Goal: Transaction & Acquisition: Obtain resource

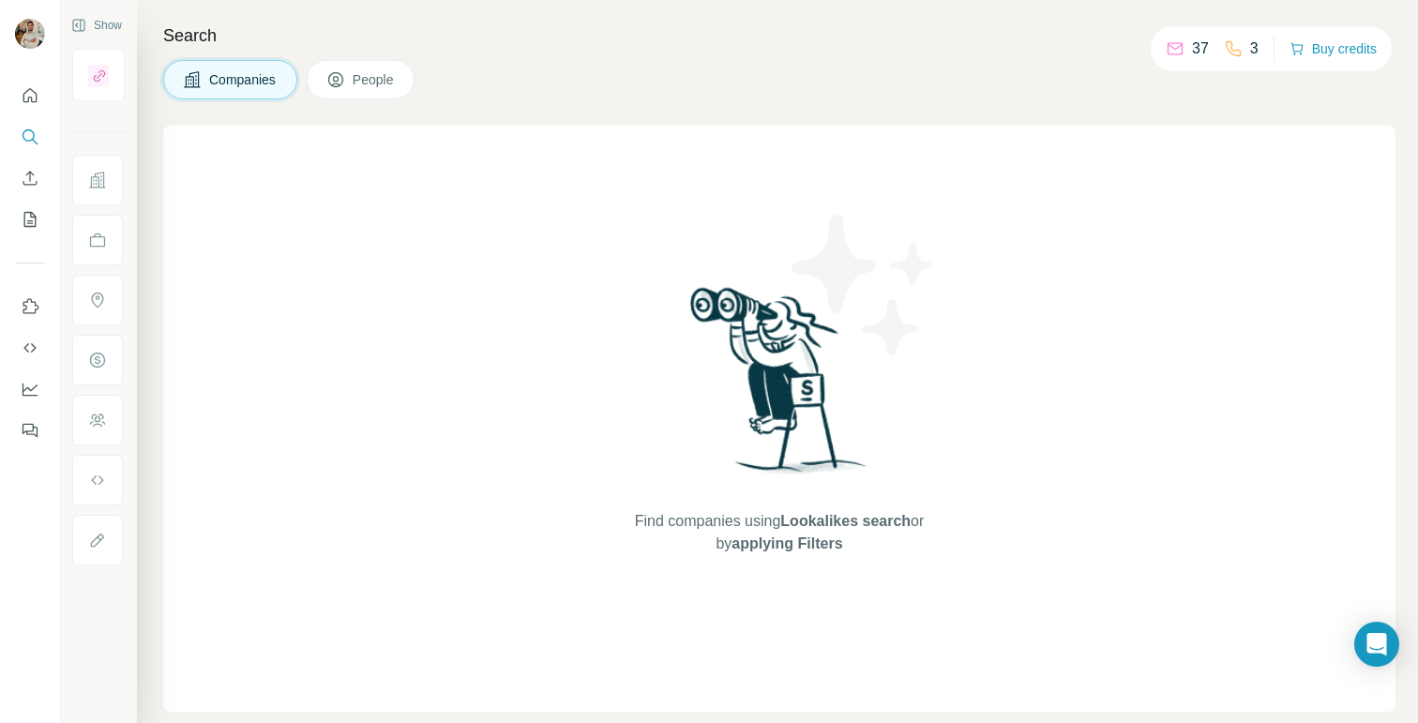
click at [235, 84] on span "Companies" at bounding box center [243, 79] width 68 height 19
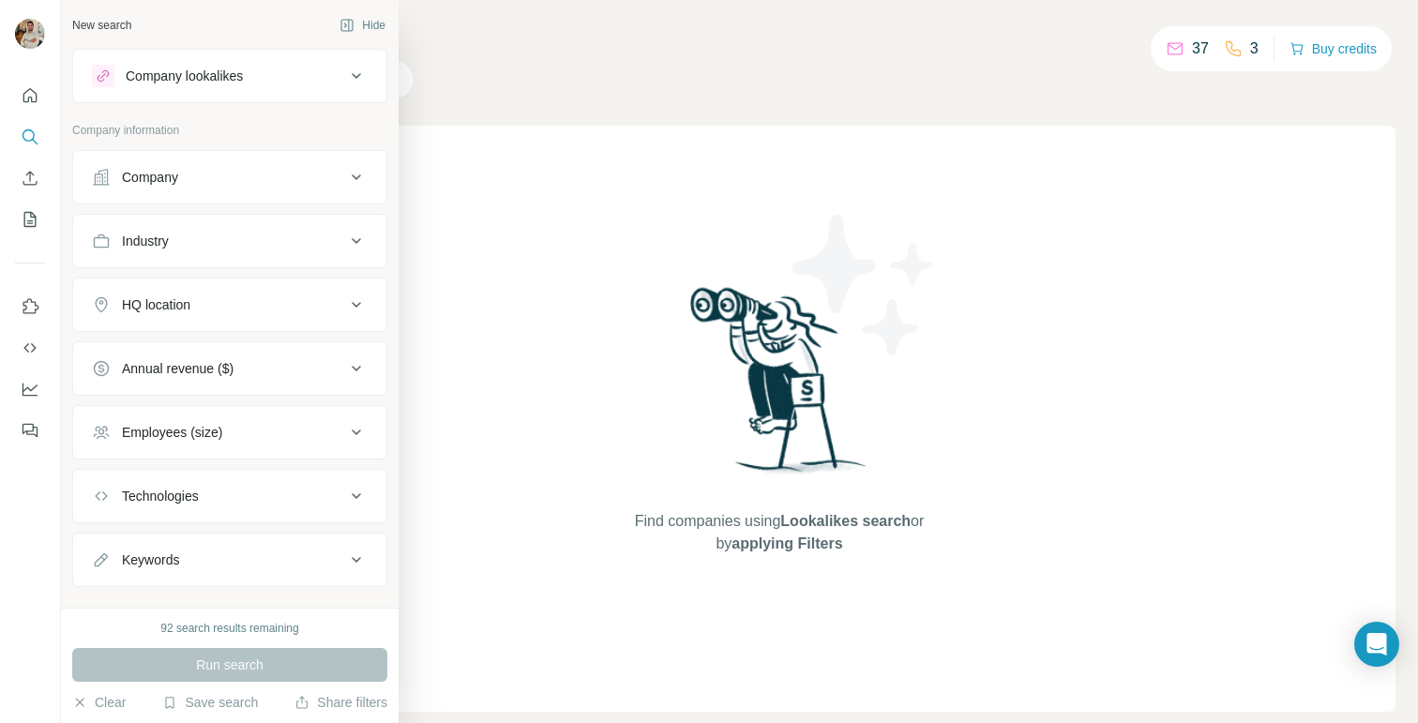
click at [215, 181] on div "Company" at bounding box center [218, 177] width 253 height 19
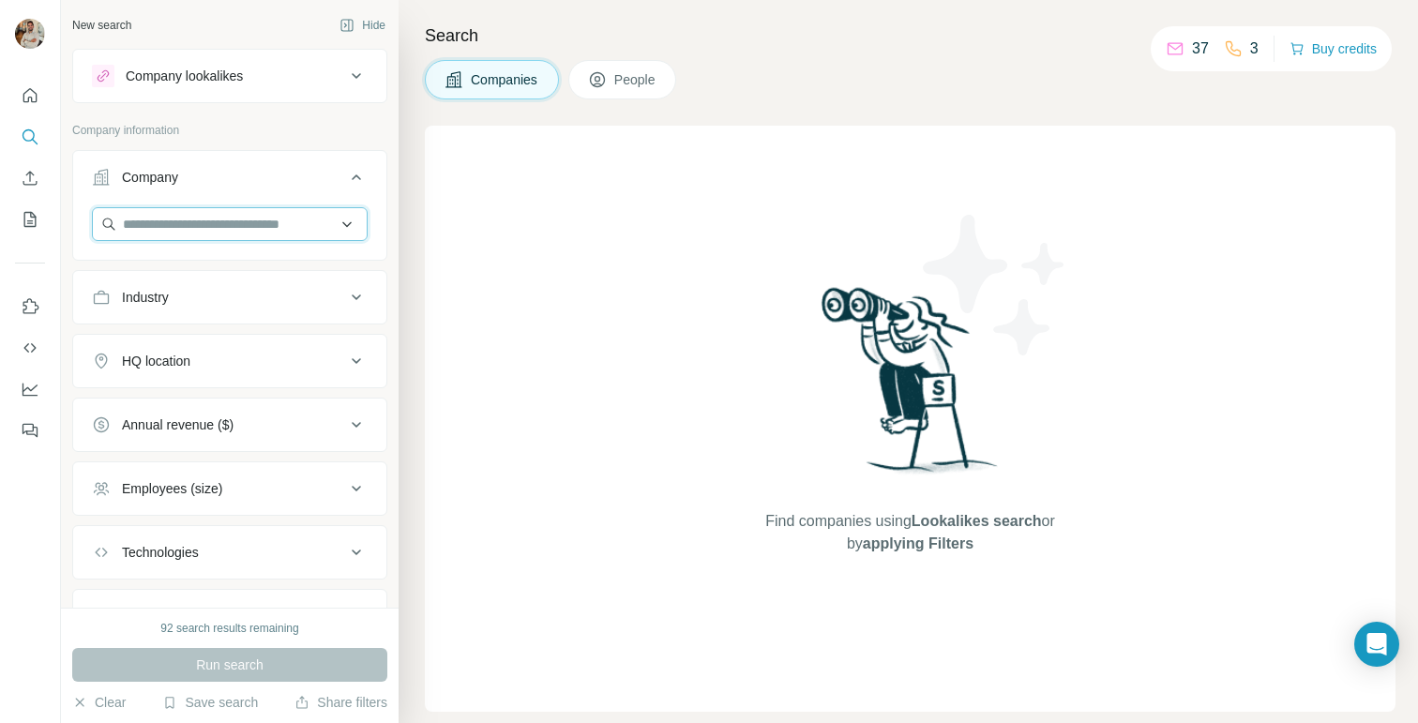
click at [215, 233] on input "text" at bounding box center [230, 224] width 276 height 34
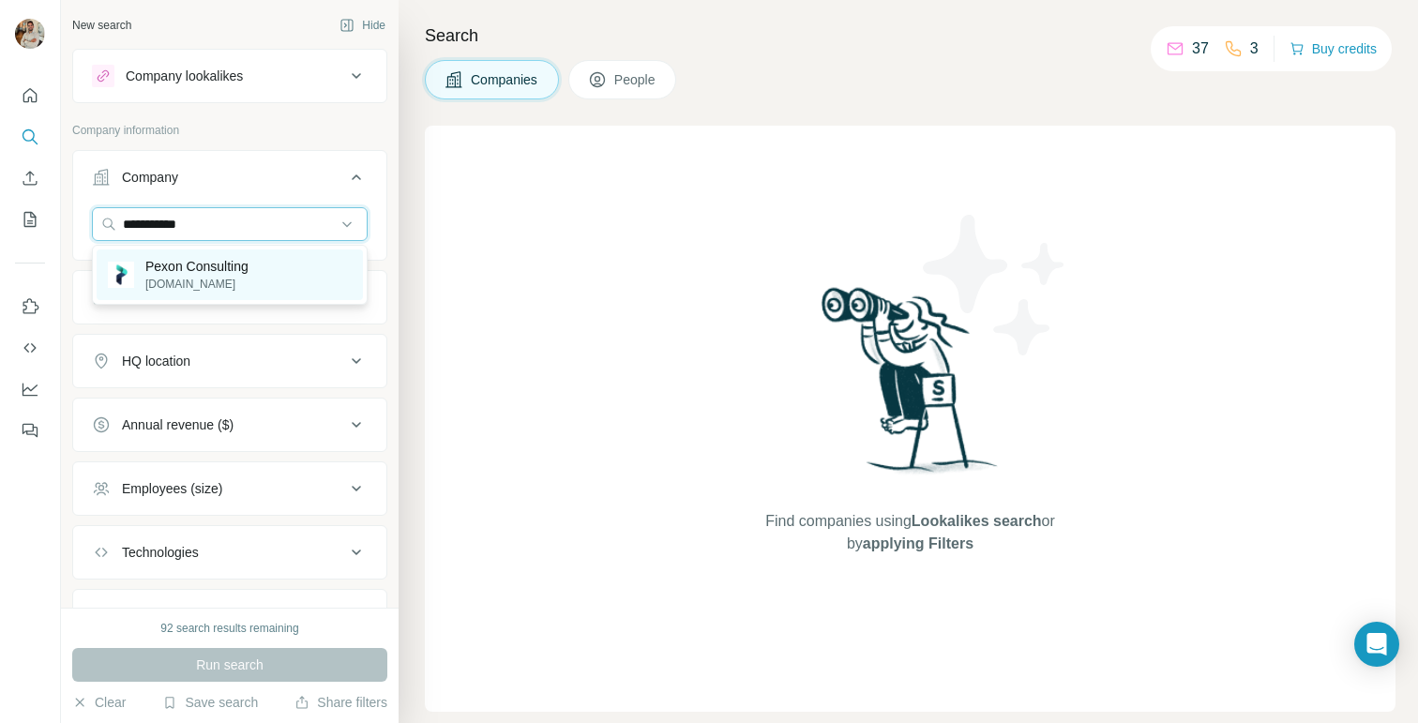
type input "**********"
click at [248, 279] on p "[DOMAIN_NAME]" at bounding box center [196, 284] width 103 height 17
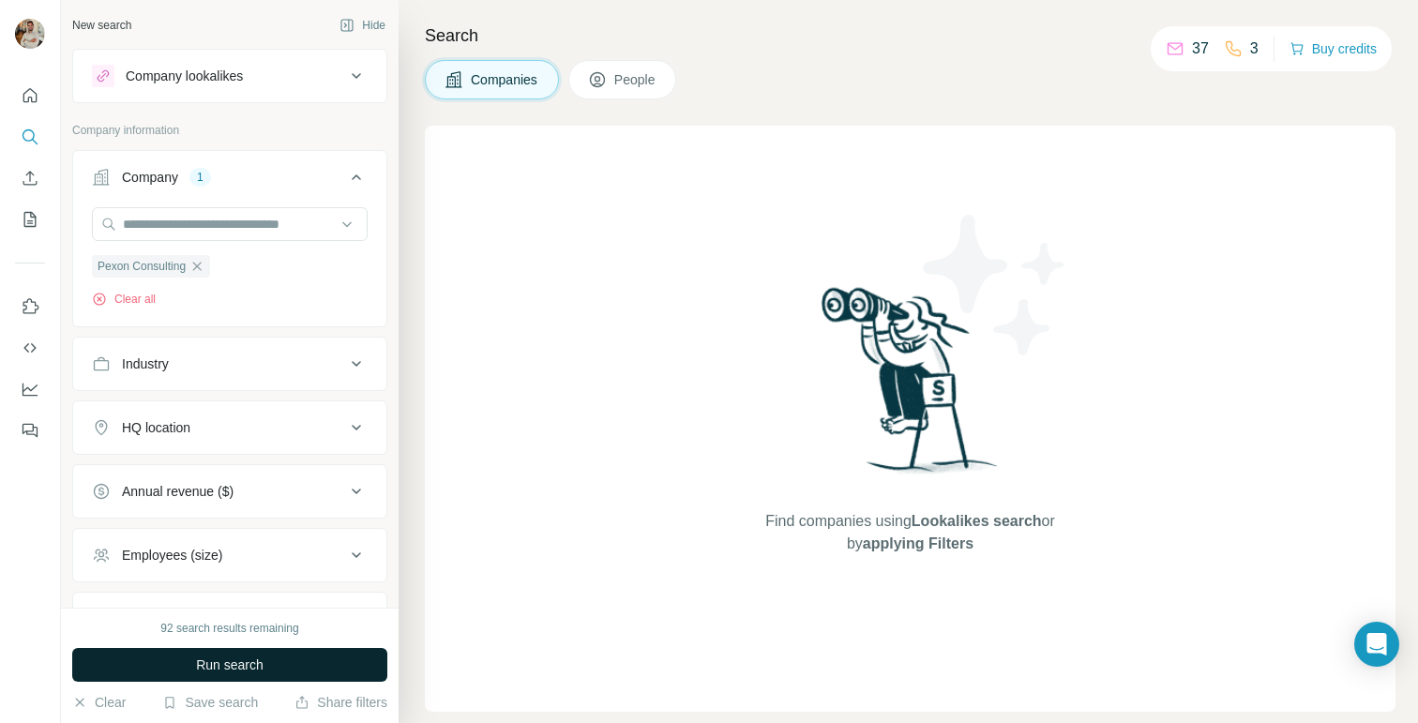
click at [292, 668] on button "Run search" at bounding box center [229, 665] width 315 height 34
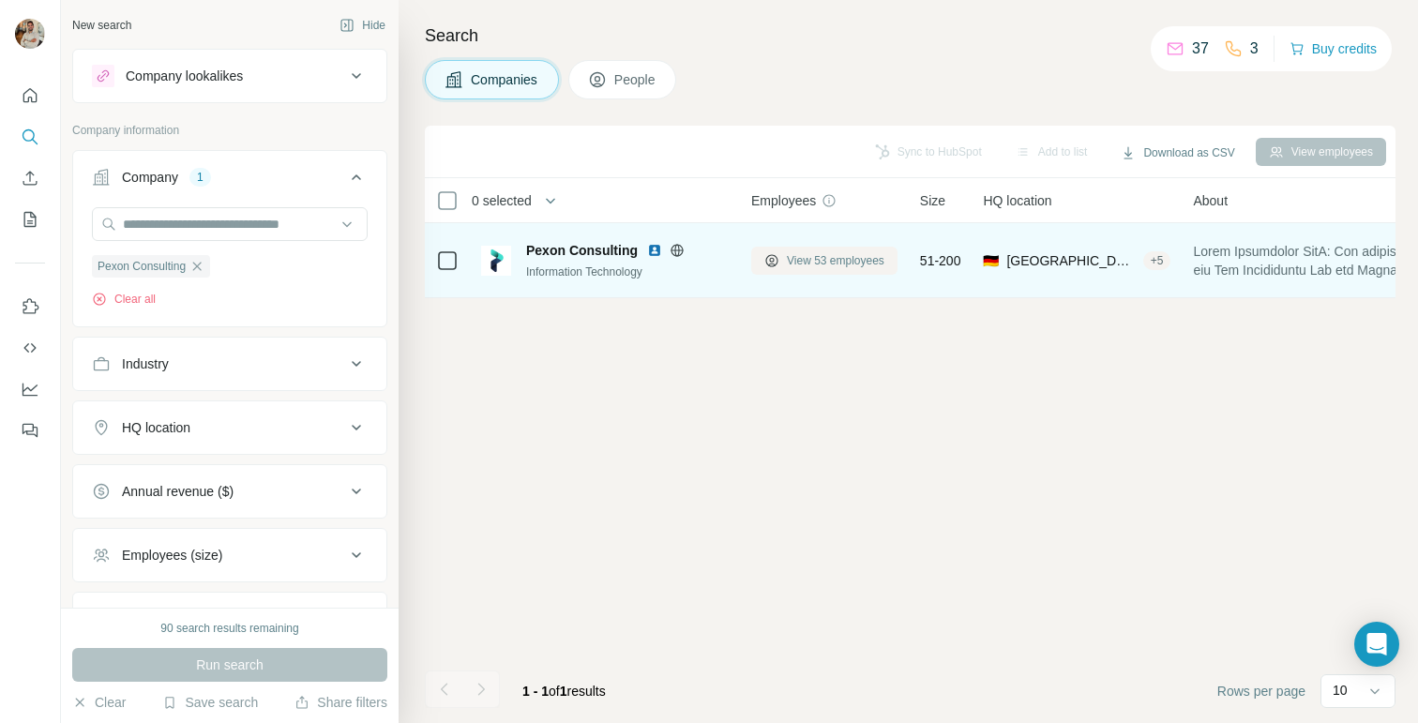
click at [826, 260] on span "View 53 employees" at bounding box center [836, 260] width 98 height 17
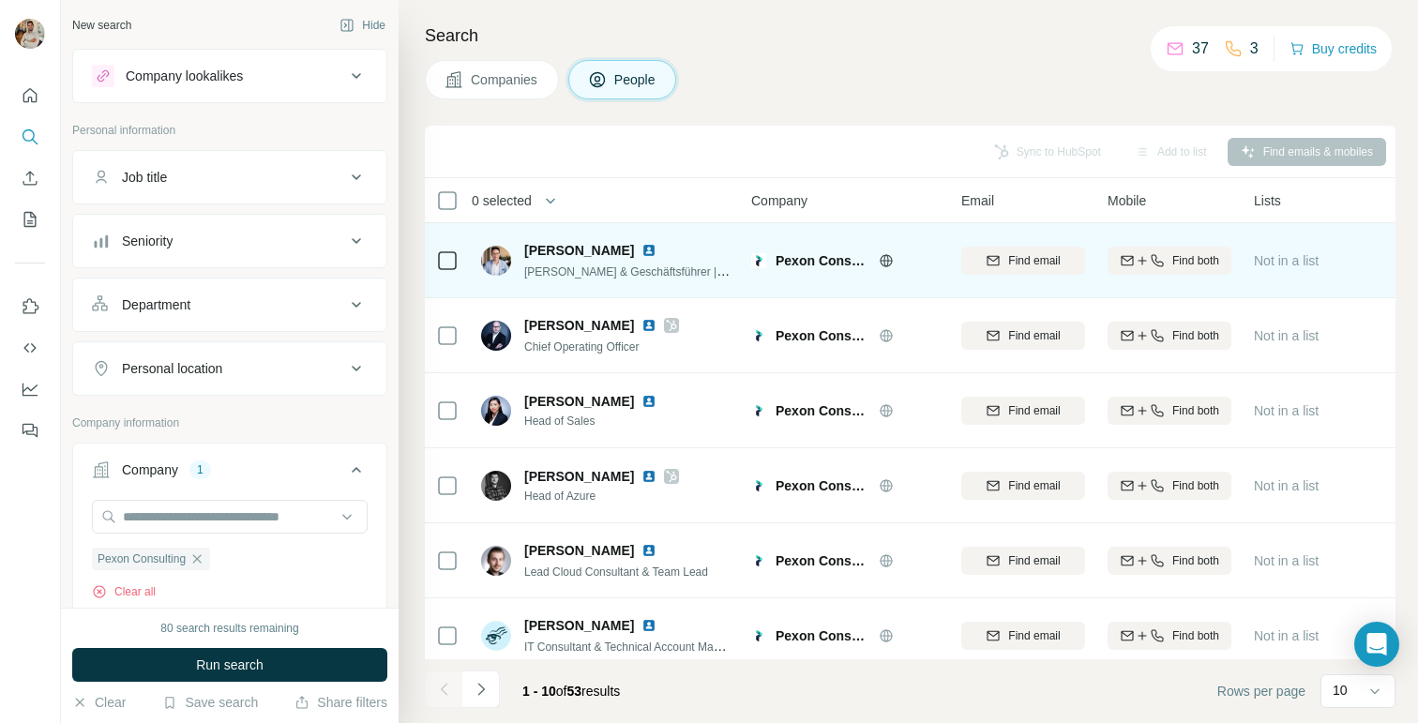
click at [502, 260] on img at bounding box center [496, 261] width 30 height 30
click at [1139, 255] on icon "button" at bounding box center [1141, 260] width 15 height 15
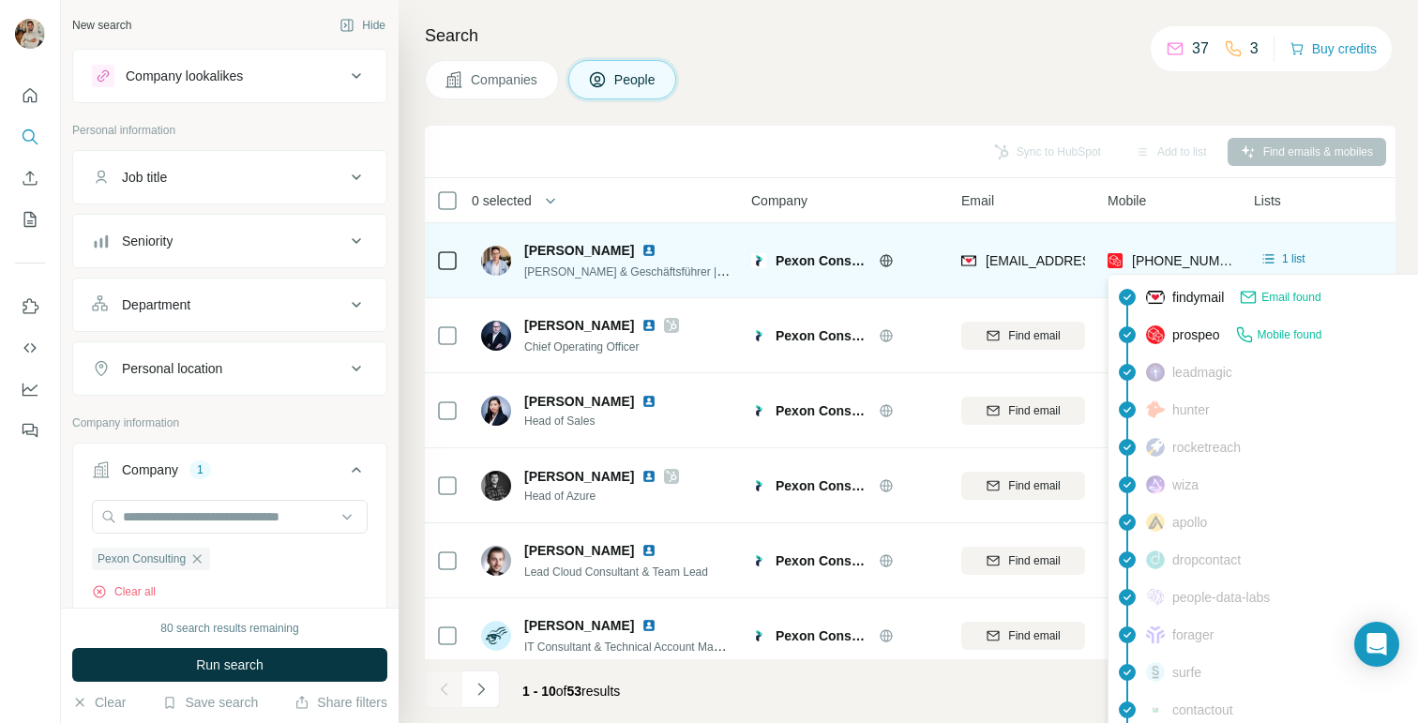
click at [1184, 259] on span "[PHONE_NUMBER]" at bounding box center [1191, 260] width 118 height 15
drag, startPoint x: 1128, startPoint y: 255, endPoint x: 1224, endPoint y: 261, distance: 95.8
click at [1224, 261] on div "[PHONE_NUMBER]" at bounding box center [1171, 260] width 128 height 19
click at [1204, 260] on span "[PHONE_NUMBER]" at bounding box center [1191, 260] width 118 height 15
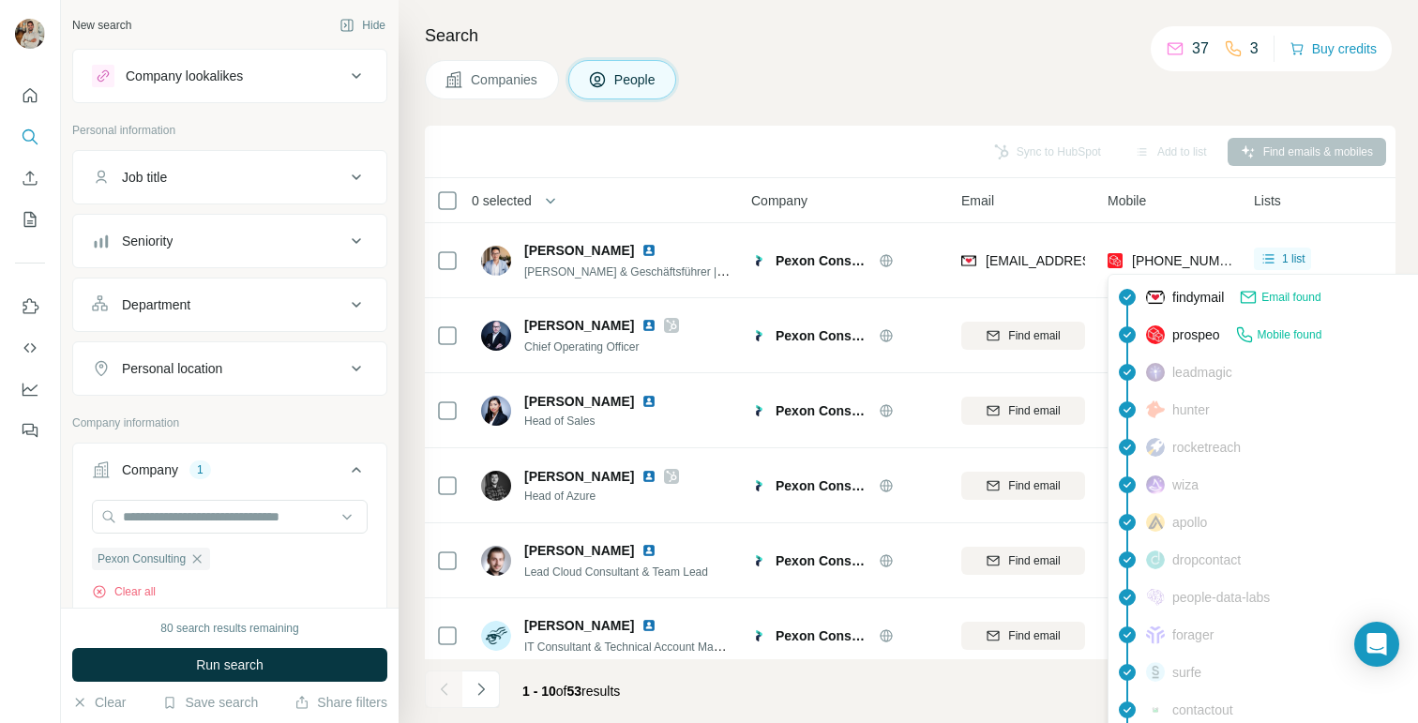
click at [1263, 334] on span "Mobile found" at bounding box center [1289, 334] width 65 height 17
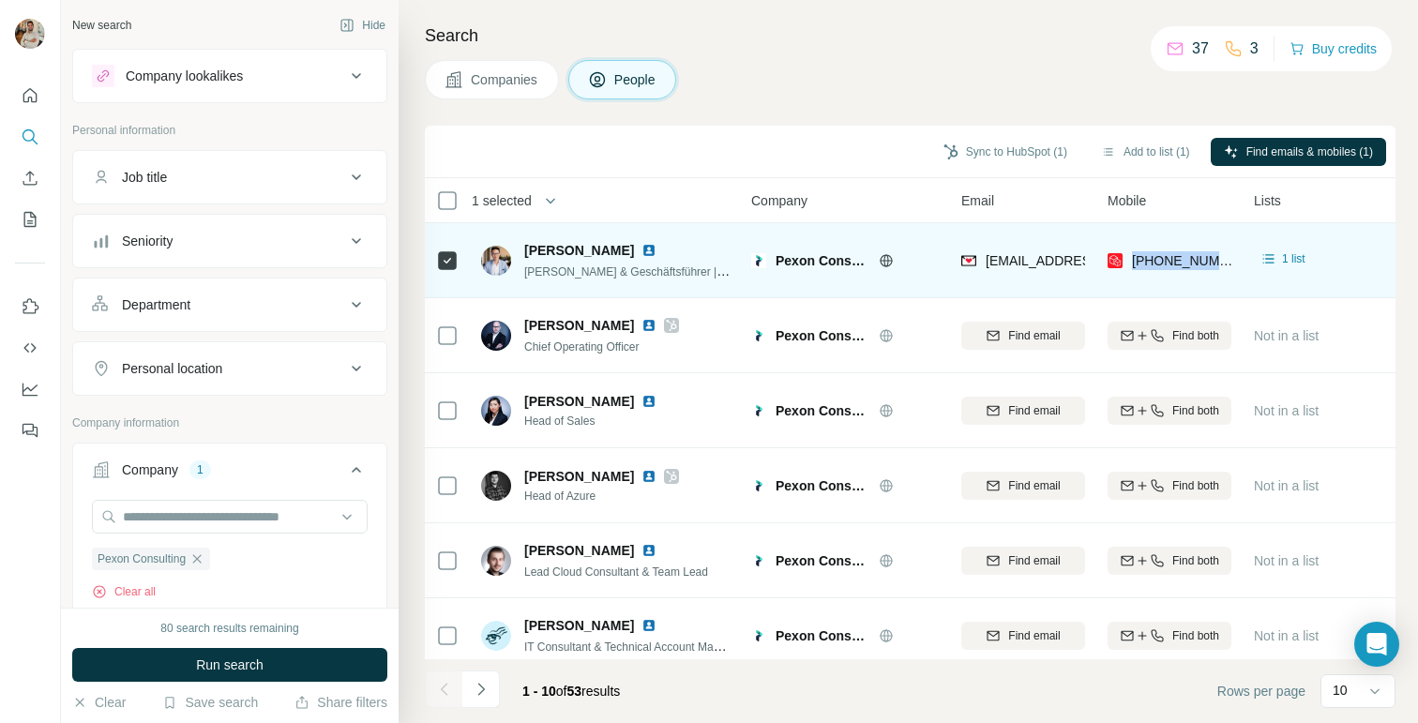
drag, startPoint x: 1131, startPoint y: 259, endPoint x: 1251, endPoint y: 262, distance: 120.0
click at [0, 0] on tr "[PERSON_NAME] & Geschäftsführer | Custom Cloud & AI engineering Pexon Consultin…" at bounding box center [0, 0] width 0 height 0
copy tr "[PHONE_NUMBER]"
drag, startPoint x: 983, startPoint y: 262, endPoint x: 1089, endPoint y: 259, distance: 106.9
click at [1089, 259] on td "[EMAIL_ADDRESS][DOMAIN_NAME]" at bounding box center [1023, 260] width 146 height 75
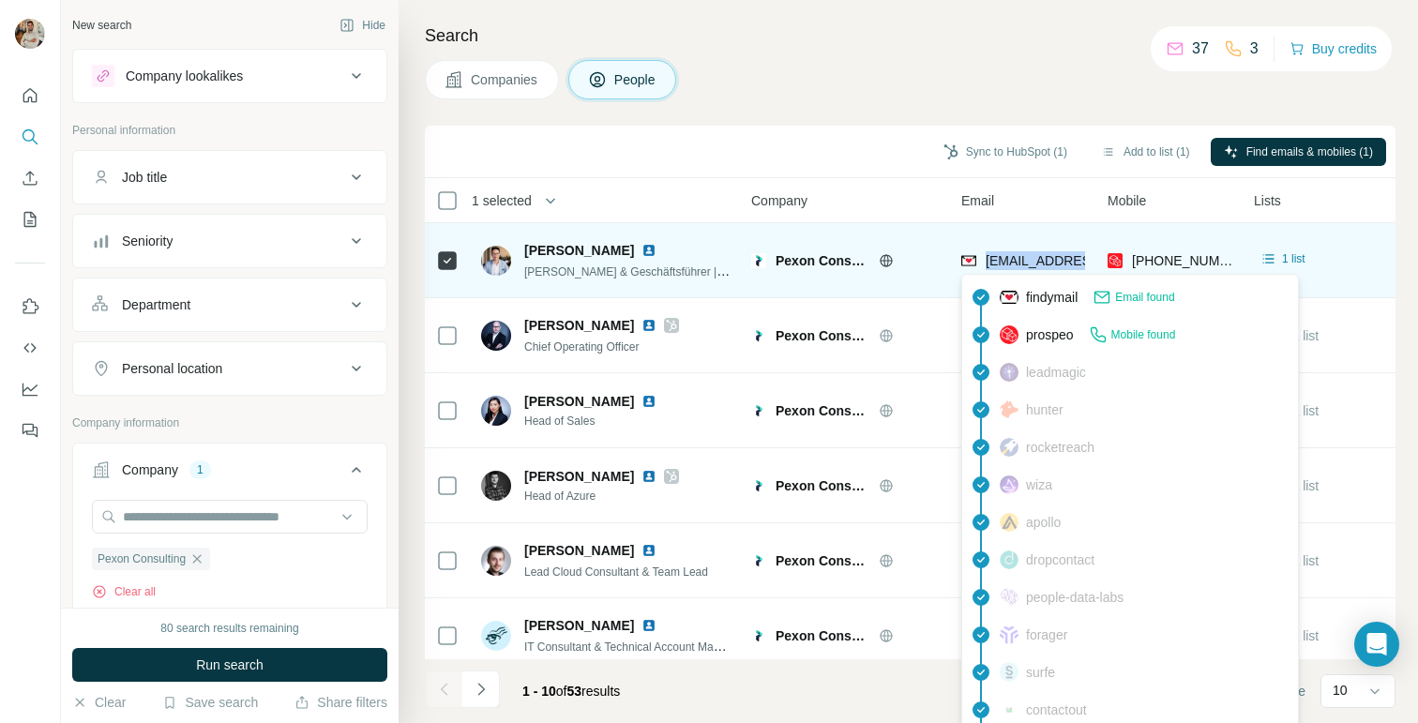
click at [1013, 258] on span "[EMAIL_ADDRESS][DOMAIN_NAME]" at bounding box center [1096, 260] width 222 height 15
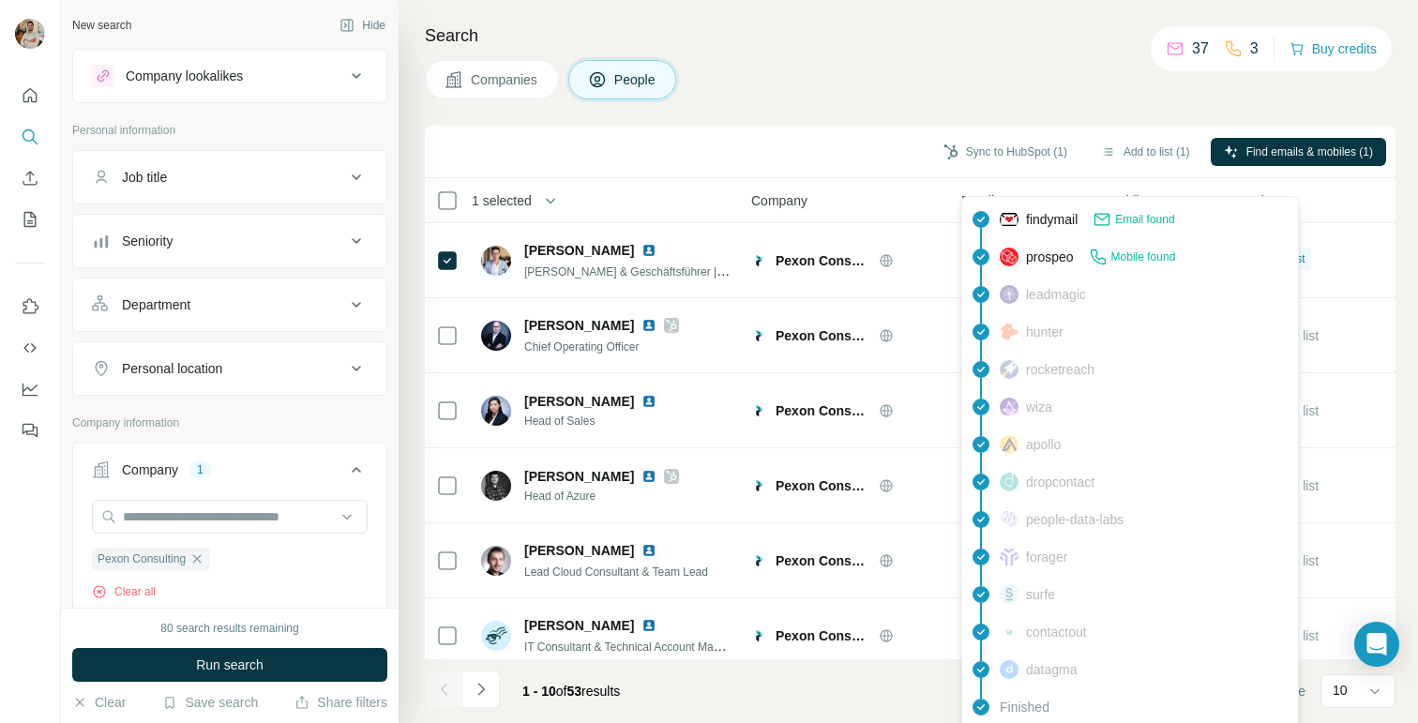
scroll to position [107, 0]
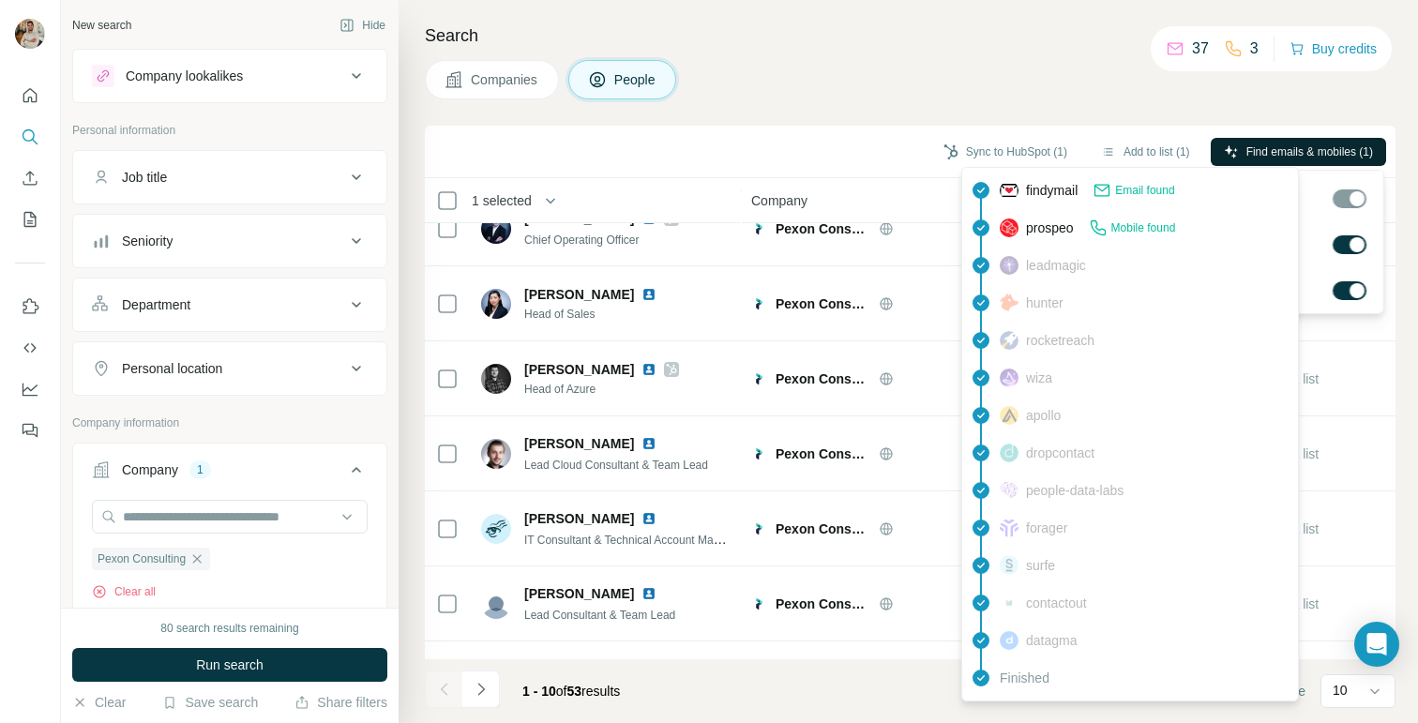
click at [1310, 149] on span "Find emails & mobiles (1)" at bounding box center [1309, 151] width 127 height 17
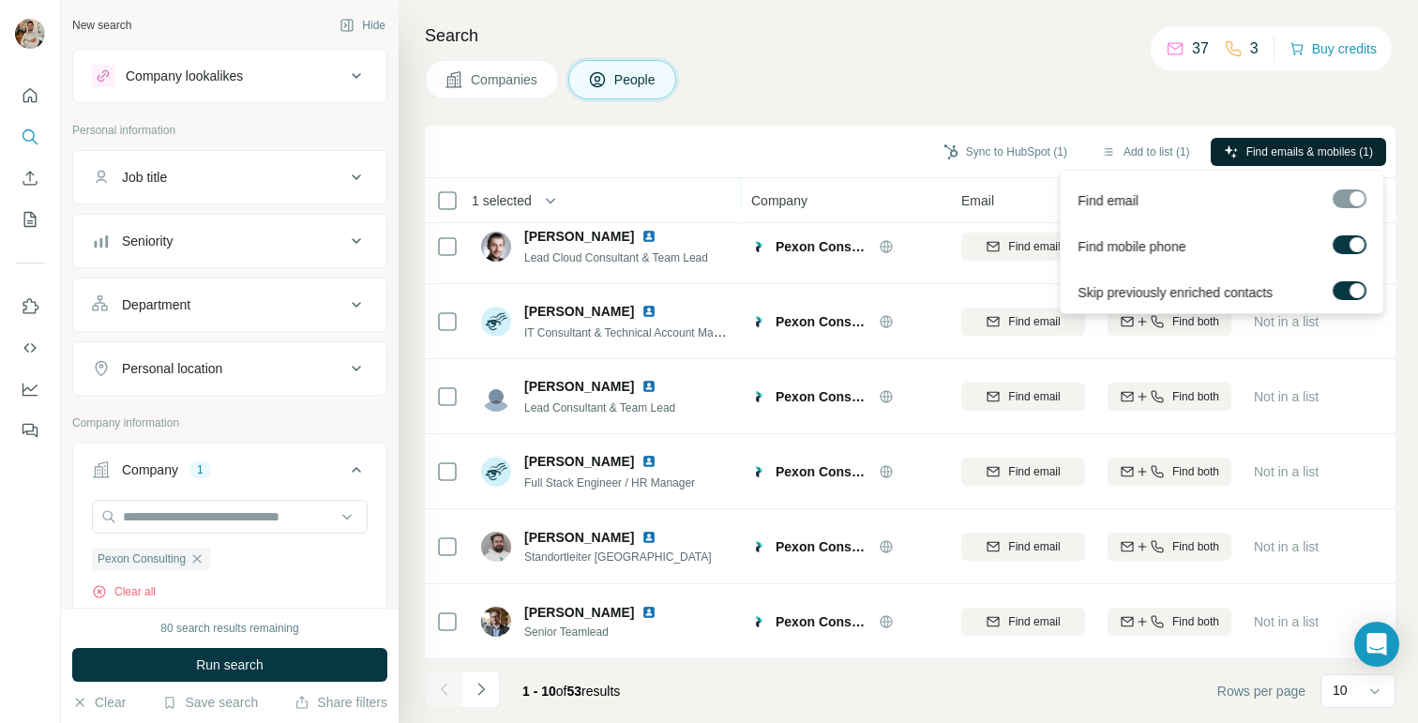
scroll to position [0, 0]
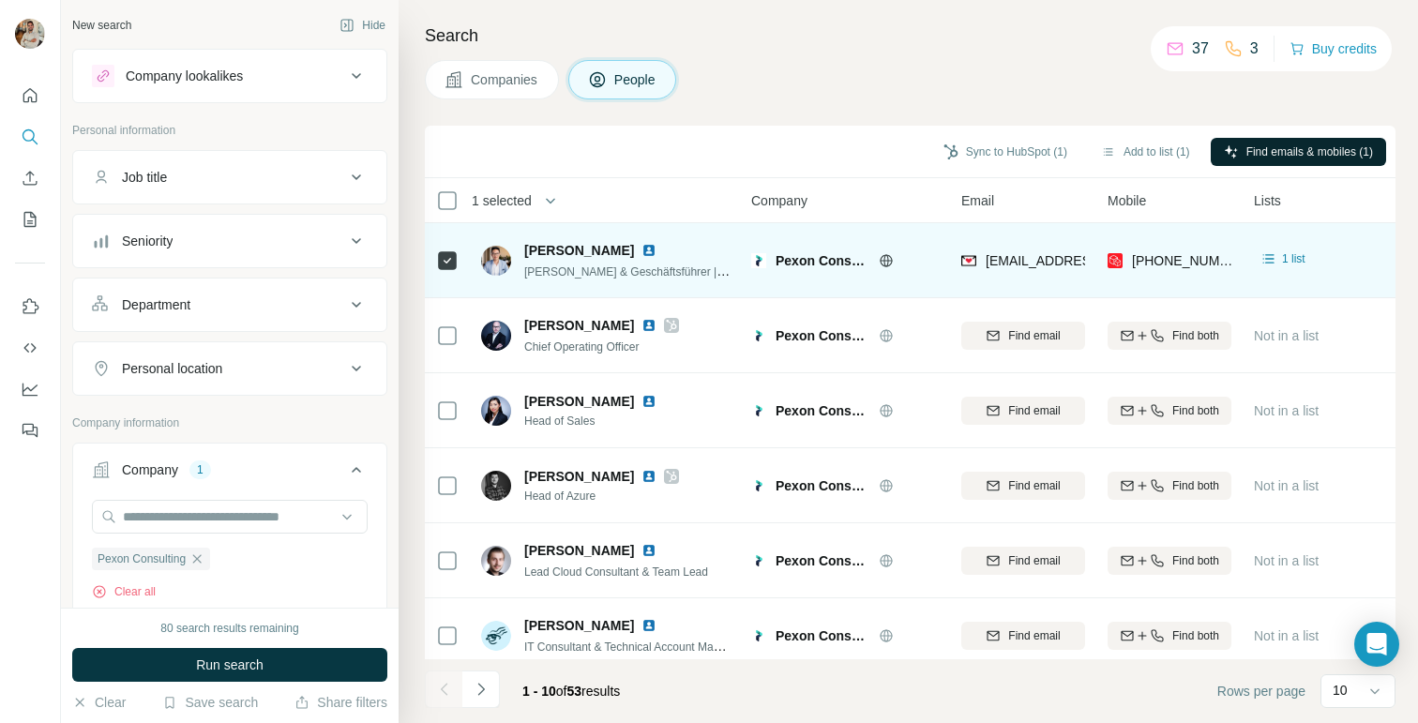
click at [912, 267] on div at bounding box center [908, 260] width 15 height 15
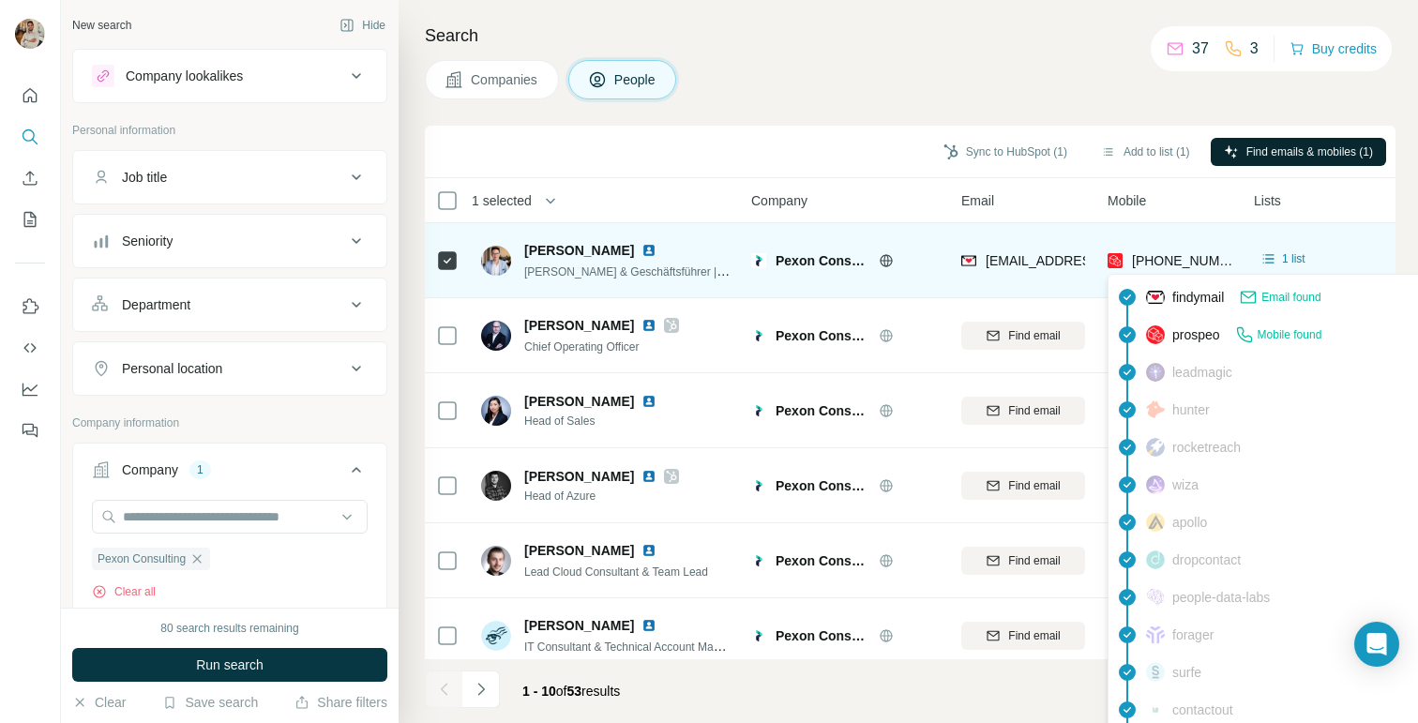
click at [1161, 259] on span "[PHONE_NUMBER]" at bounding box center [1191, 260] width 118 height 15
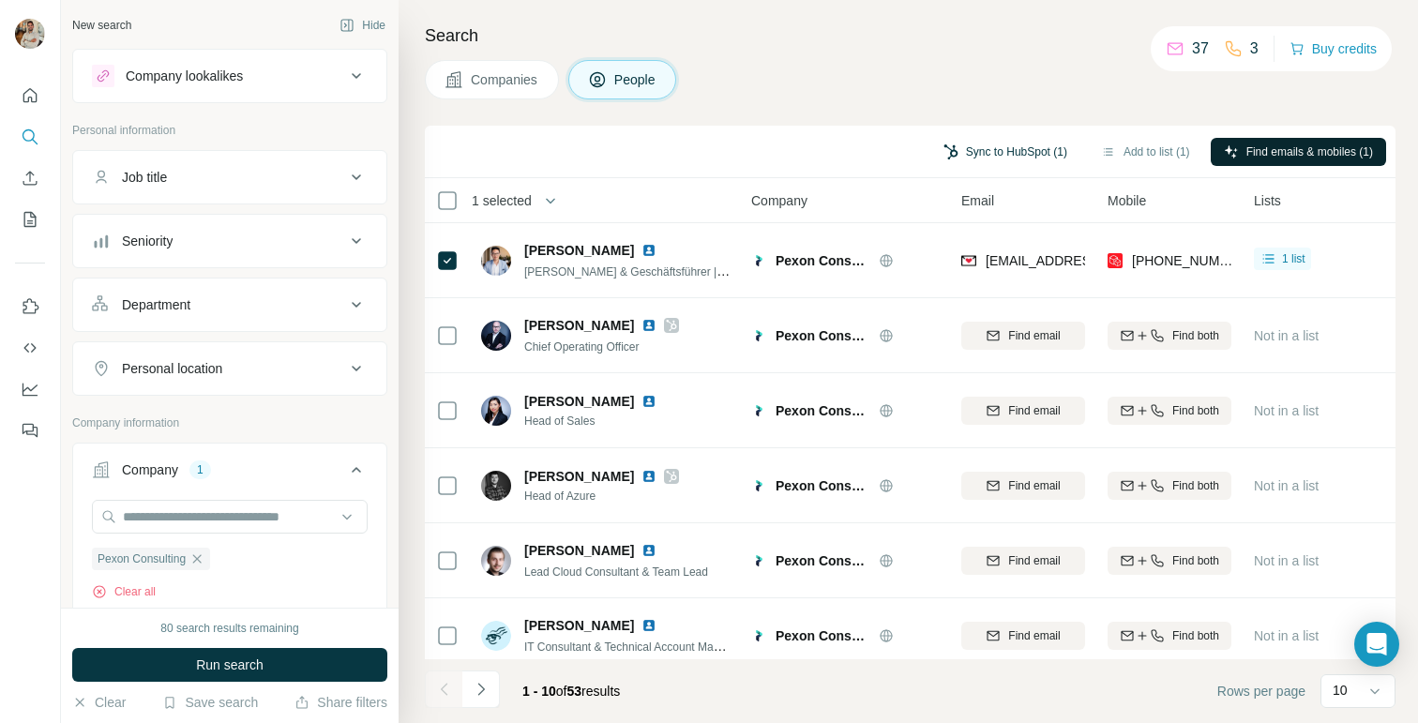
click at [979, 152] on button "Sync to HubSpot (1)" at bounding box center [1005, 152] width 150 height 28
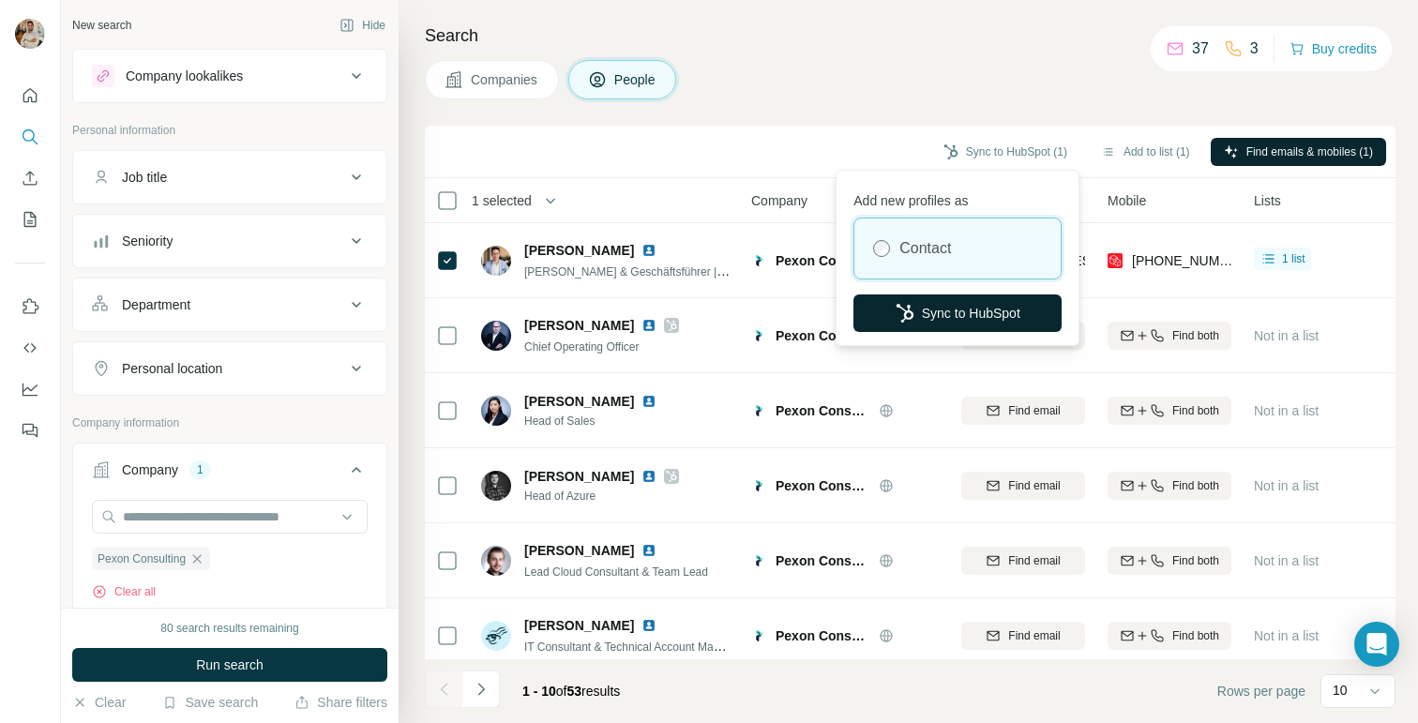
click at [938, 320] on button "Sync to HubSpot" at bounding box center [957, 313] width 208 height 38
